Goal: Transaction & Acquisition: Purchase product/service

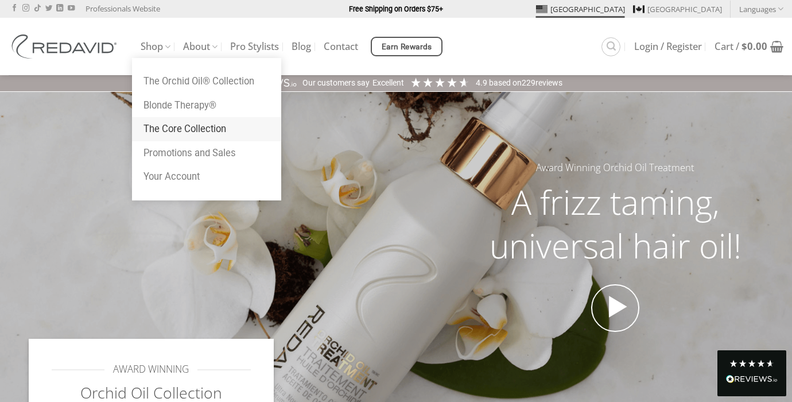
click at [164, 125] on link "The Core Collection" at bounding box center [206, 129] width 149 height 24
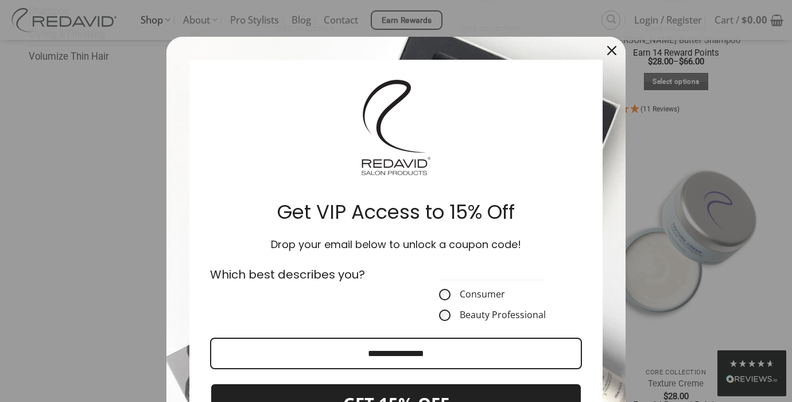
click at [609, 53] on icon "close icon" at bounding box center [611, 50] width 9 height 9
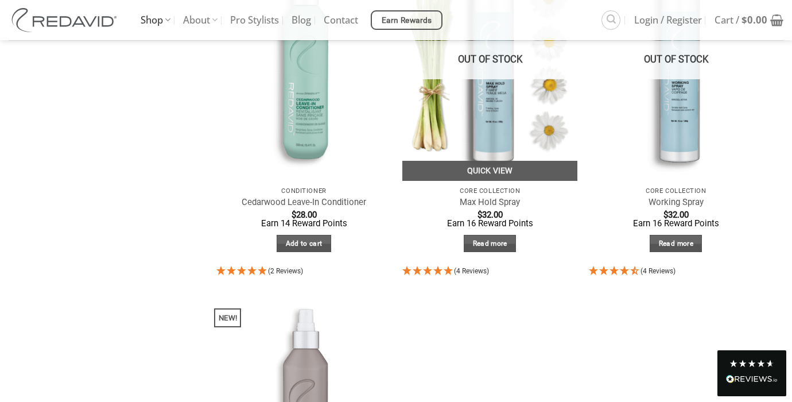
scroll to position [857, 0]
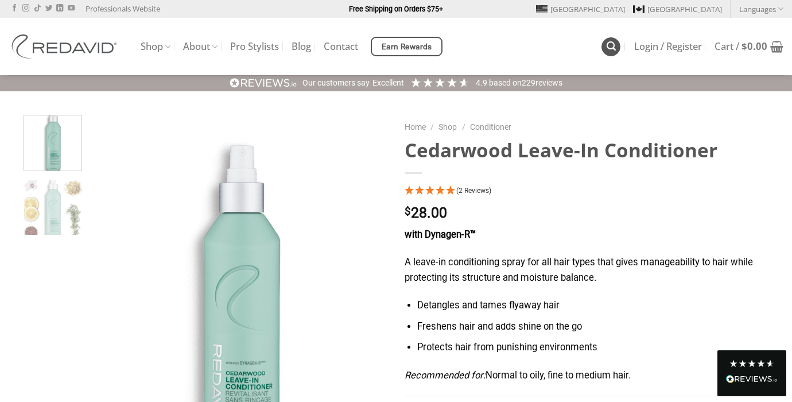
click at [602, 45] on link "Search" at bounding box center [611, 46] width 19 height 19
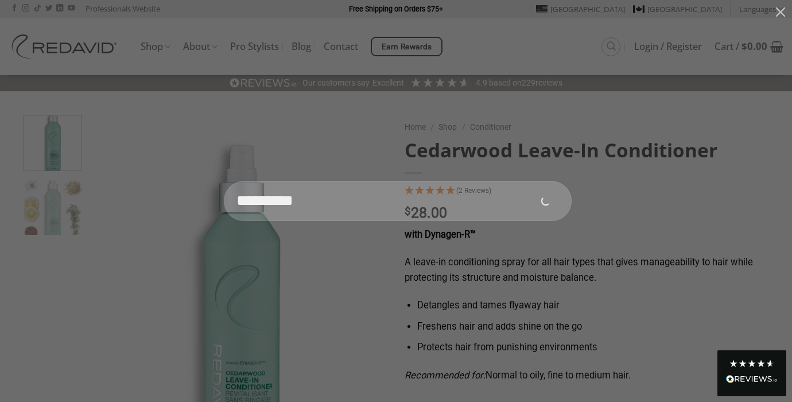
type input "********"
click at [526, 181] on button "Submit" at bounding box center [546, 201] width 40 height 40
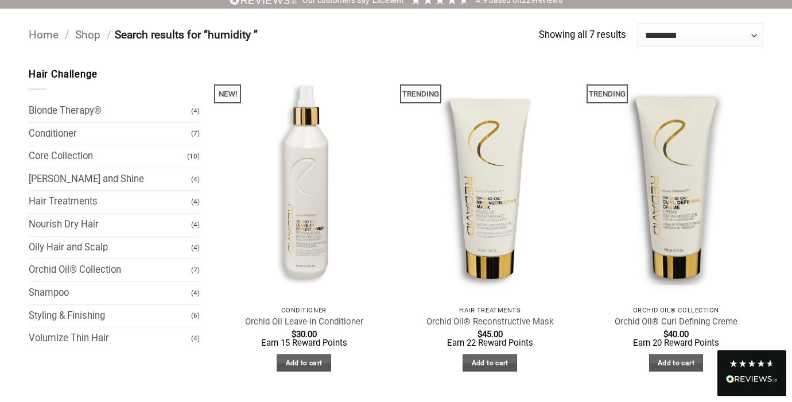
scroll to position [91, 0]
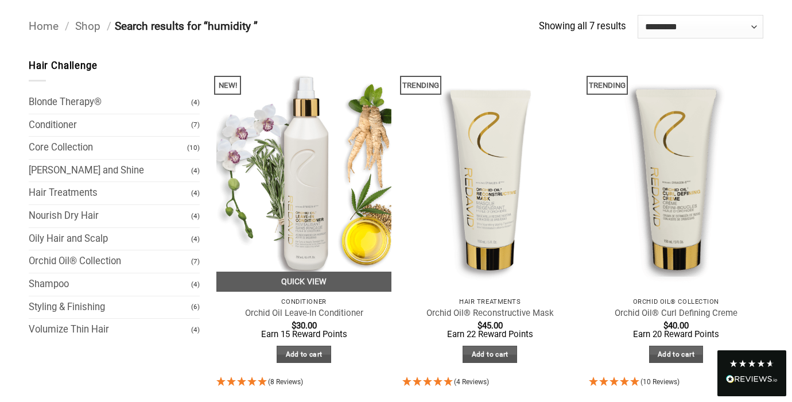
click at [317, 169] on img at bounding box center [303, 175] width 175 height 233
